Goal: Find specific page/section: Find specific page/section

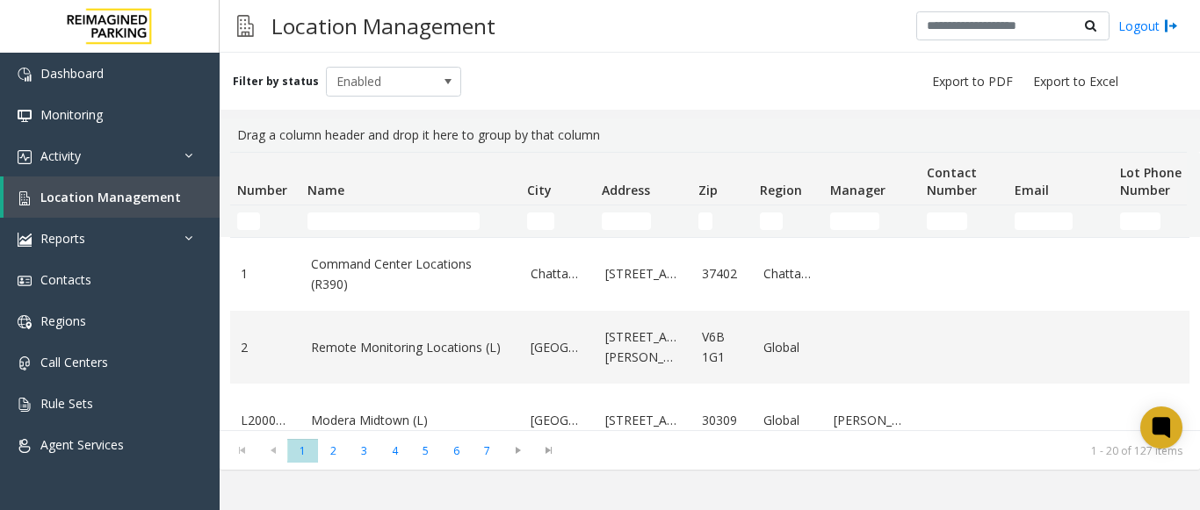
scroll to position [439, 0]
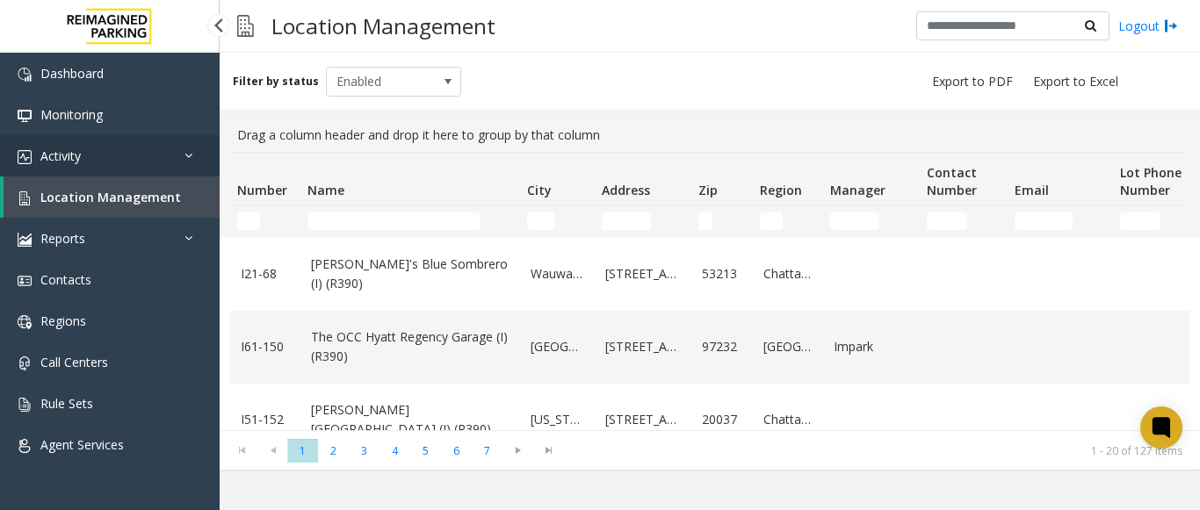
click at [191, 164] on link "Activity" at bounding box center [110, 155] width 220 height 41
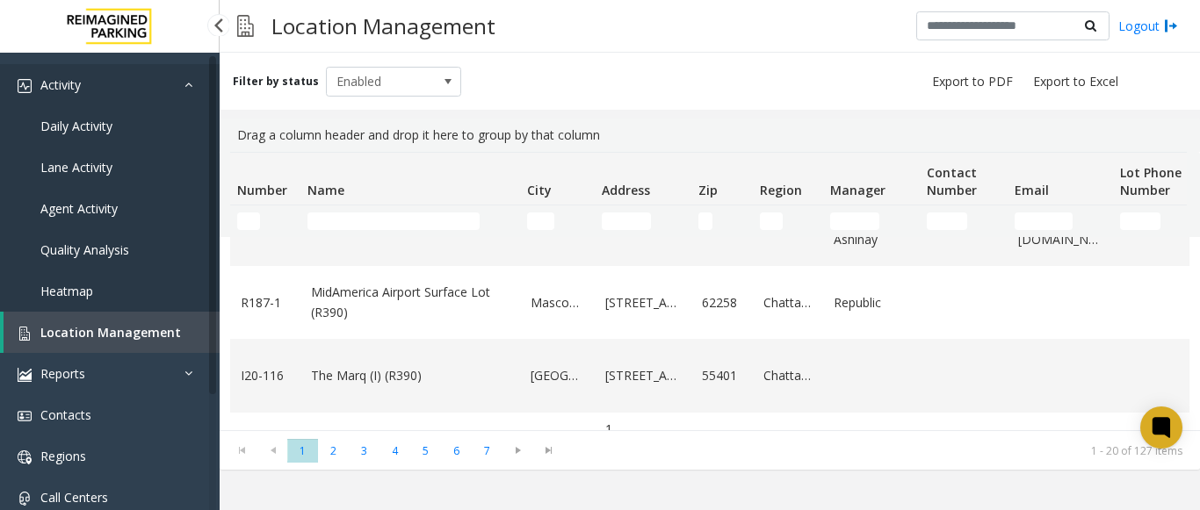
scroll to position [0, 0]
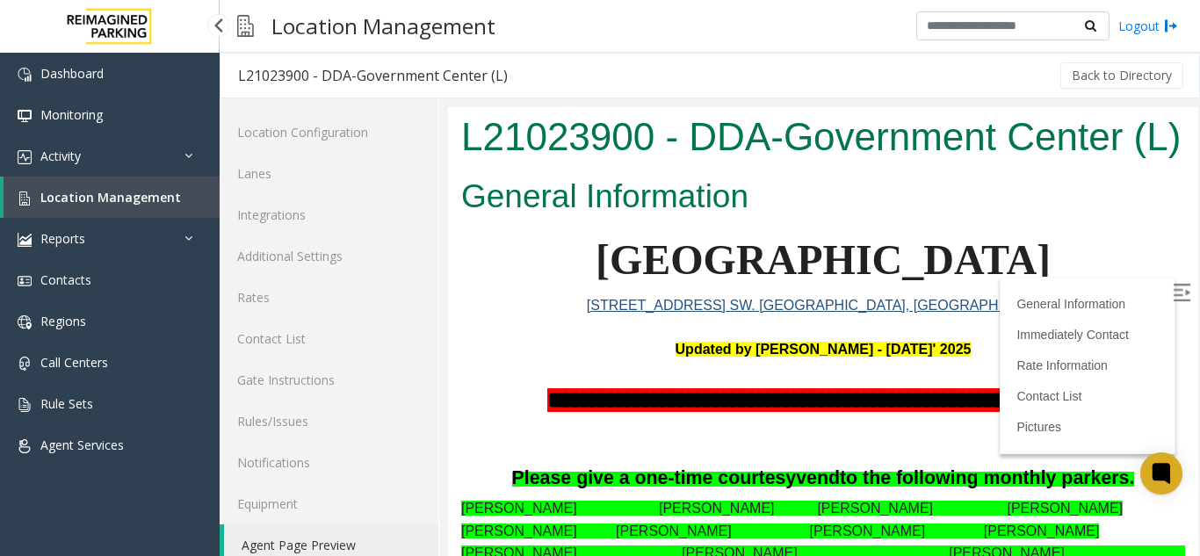
click at [171, 199] on span "Location Management" at bounding box center [110, 197] width 141 height 17
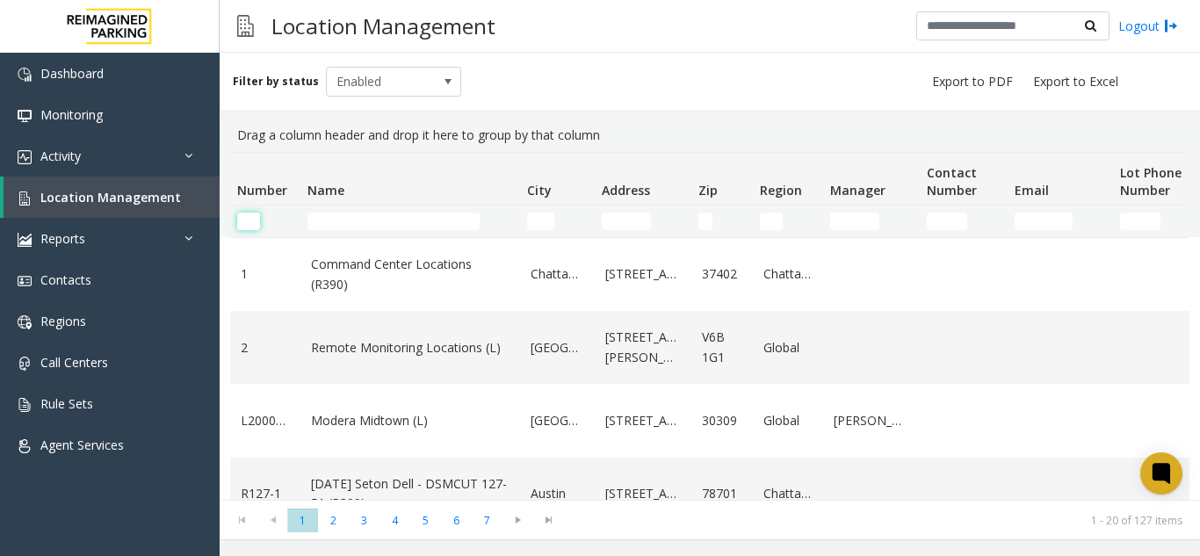
click at [246, 221] on input "Number Filter" at bounding box center [248, 222] width 23 height 18
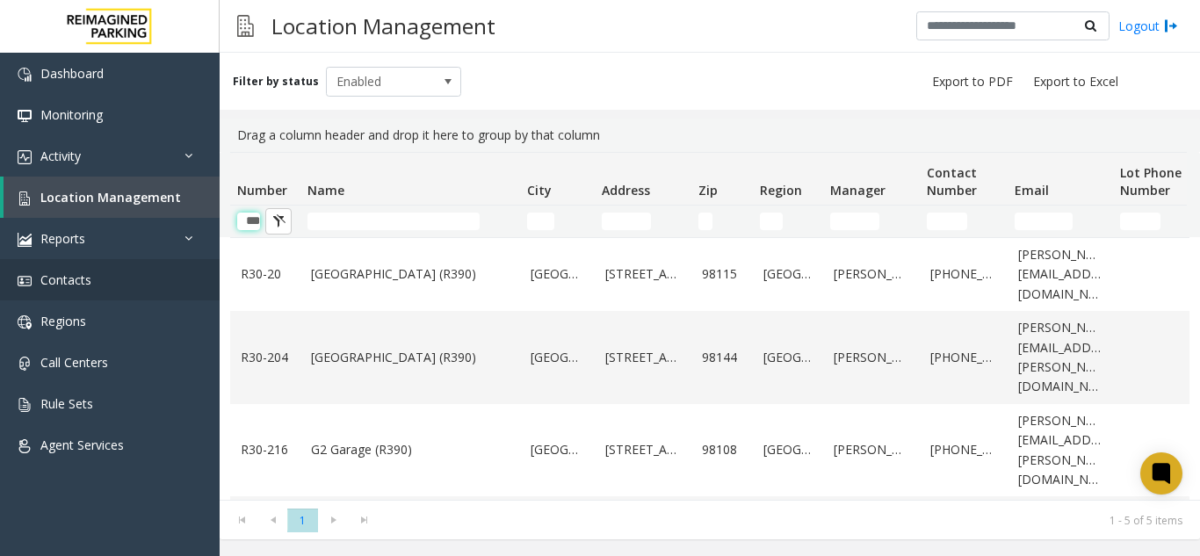
type input "***"
click at [276, 224] on button "Number Filter" at bounding box center [278, 221] width 26 height 26
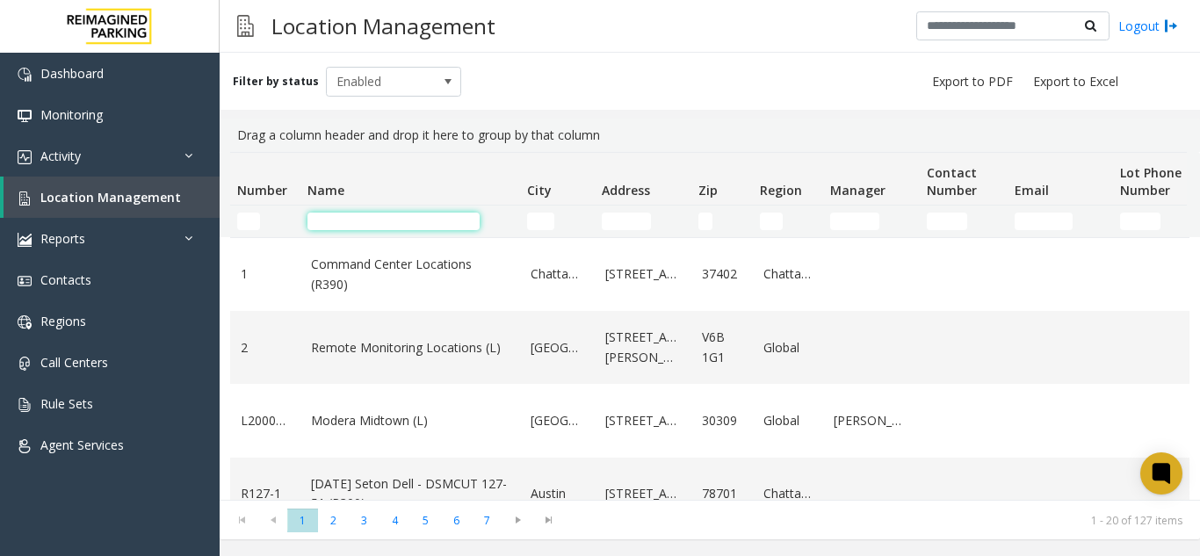
click at [360, 220] on input "Name Filter" at bounding box center [393, 222] width 172 height 18
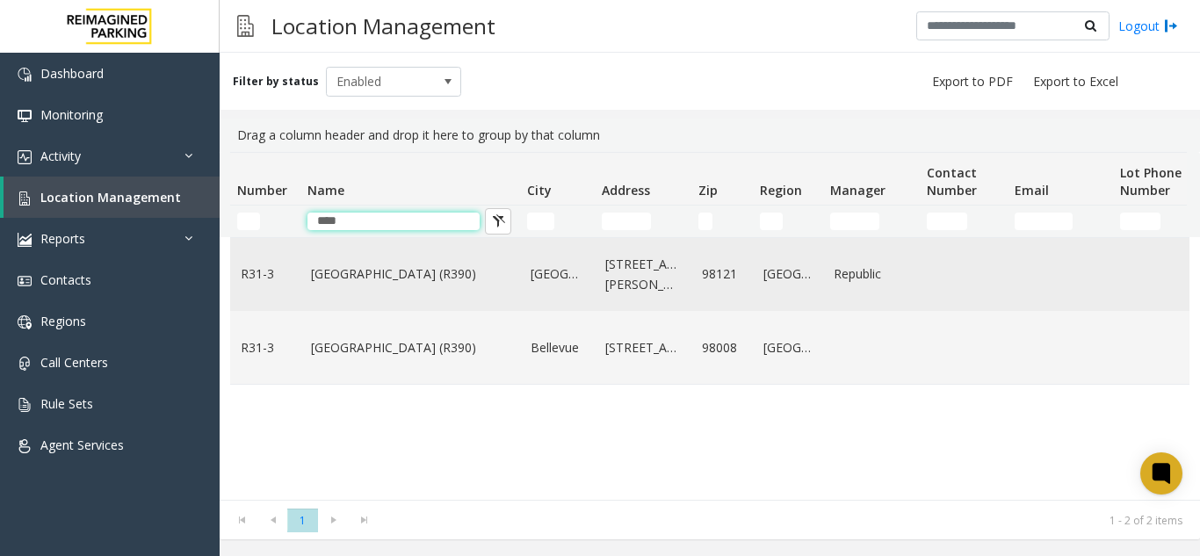
type input "****"
click at [384, 272] on link "Bell Street Garage (R390)" at bounding box center [410, 273] width 199 height 19
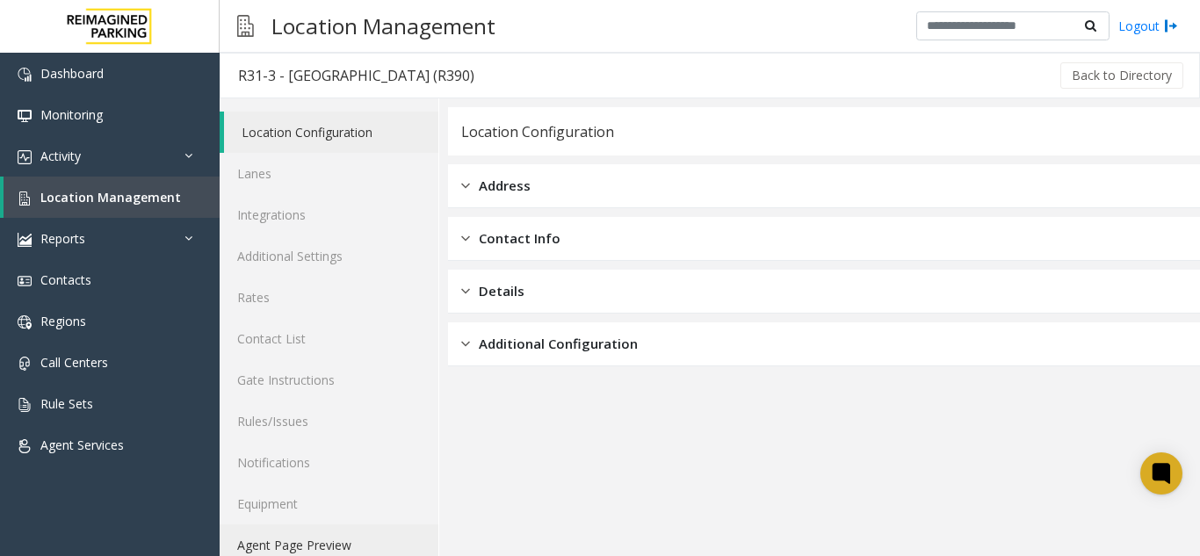
click at [278, 550] on link "Agent Page Preview" at bounding box center [329, 544] width 219 height 41
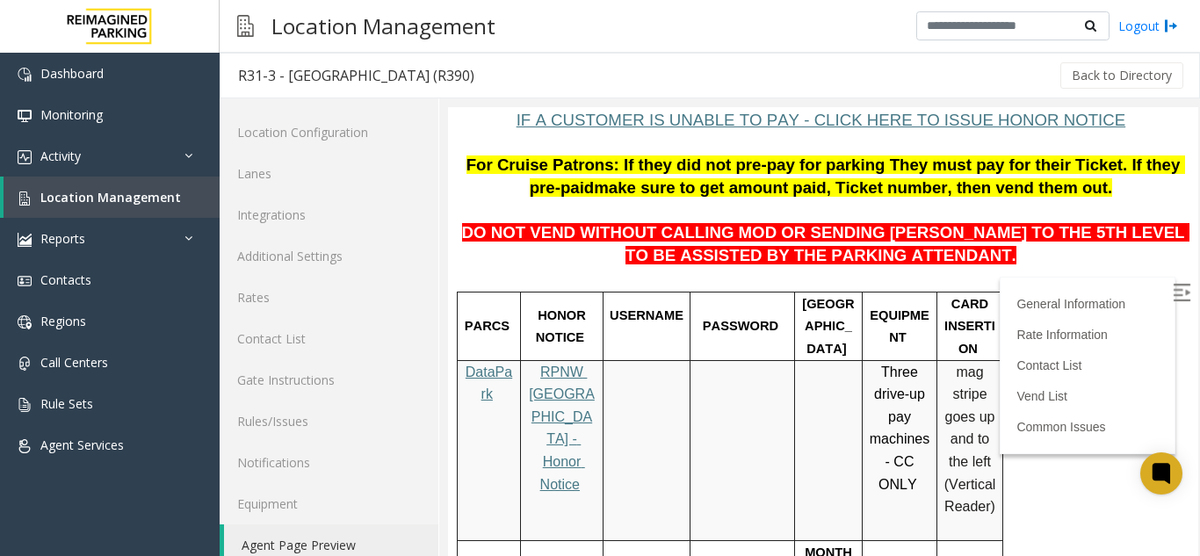
scroll to position [176, 0]
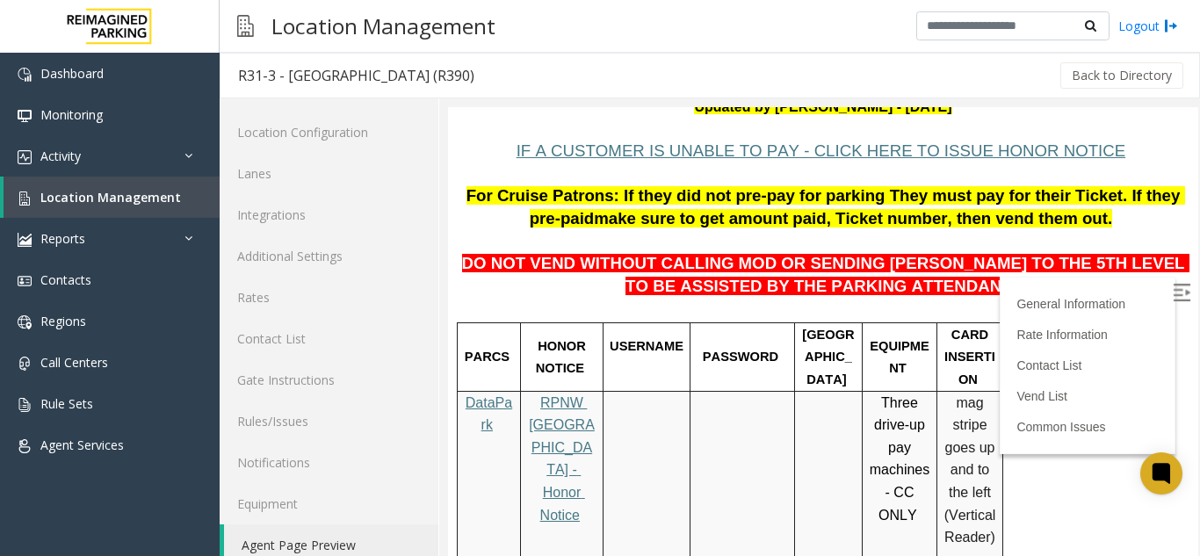
click at [1173, 298] on img at bounding box center [1182, 293] width 18 height 18
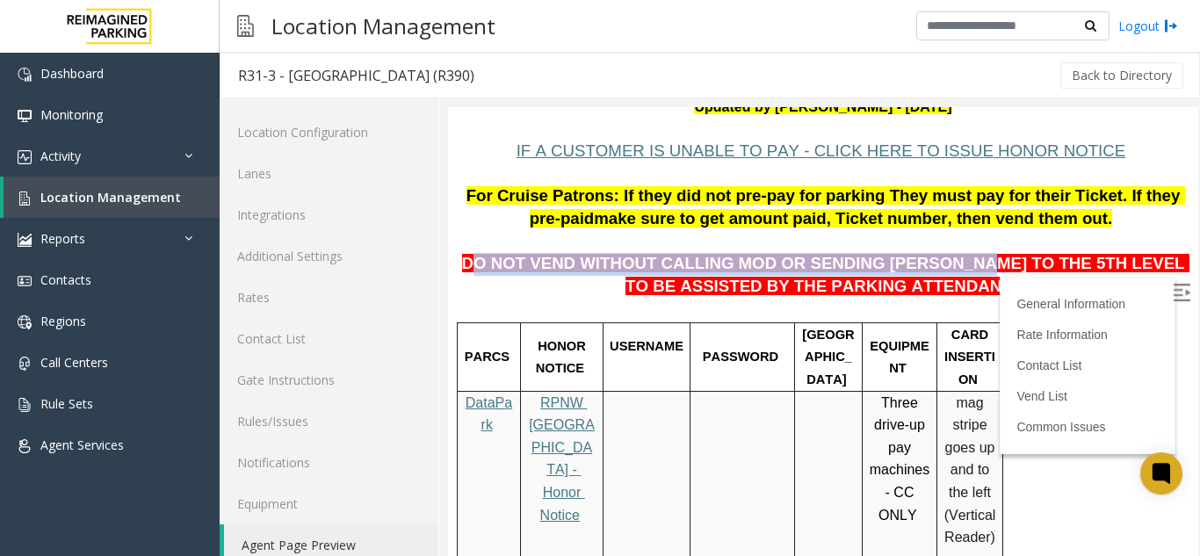
drag, startPoint x: 484, startPoint y: 264, endPoint x: 914, endPoint y: 272, distance: 430.5
click at [914, 272] on span "DO NOT VEND WITHOUT CALLING MOD OR SENDING PARKER TO THE 5TH LEVEL TO BE ASSIST…" at bounding box center [825, 274] width 727 height 41
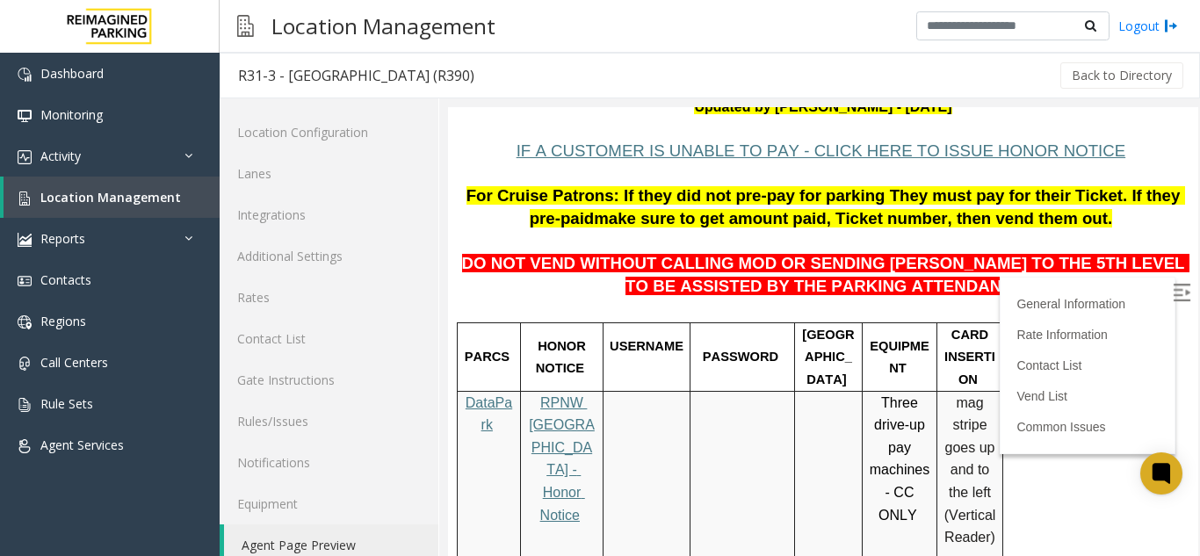
click at [803, 279] on span "DO NOT VEND WITHOUT CALLING MOD OR SENDING PARKER TO THE 5TH LEVEL TO BE ASSIST…" at bounding box center [825, 274] width 727 height 41
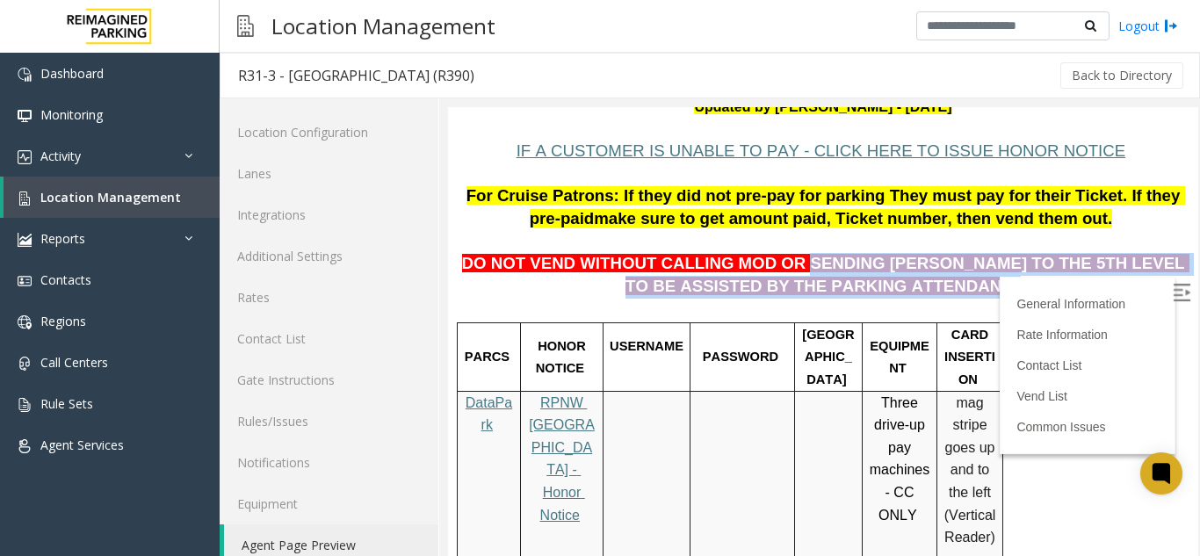
drag, startPoint x: 770, startPoint y: 261, endPoint x: 906, endPoint y: 272, distance: 135.7
click at [921, 287] on p "DO NOT VEND WITHOUT CALLING MOD OR SENDING PARKER TO THE 5TH LEVEL TO BE ASSIST…" at bounding box center [823, 265] width 724 height 68
click at [1006, 290] on p "DO NOT VEND WITHOUT CALLING MOD OR SENDING PARKER TO THE 5TH LEVEL TO BE ASSIST…" at bounding box center [823, 265] width 724 height 68
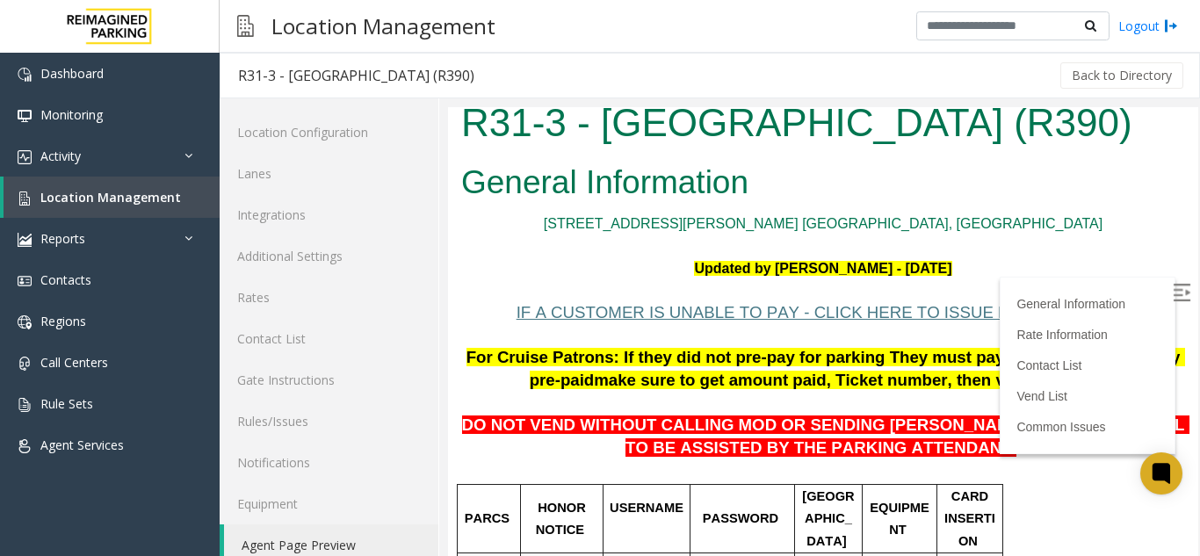
scroll to position [0, 0]
